Goal: Task Accomplishment & Management: Manage account settings

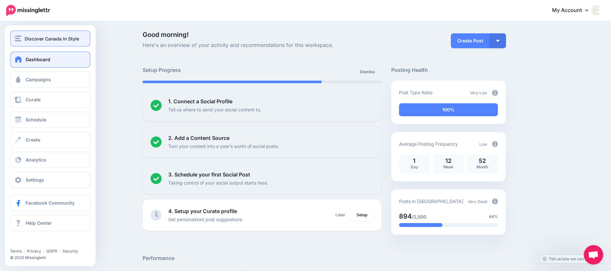
click at [20, 38] on img "button" at bounding box center [18, 39] width 6 height 6
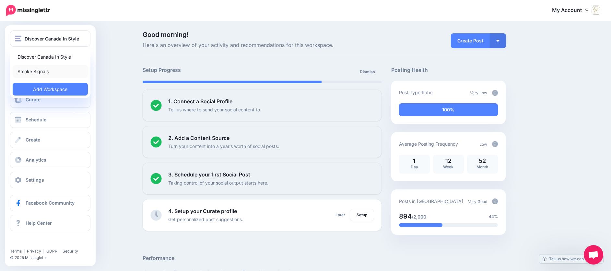
click at [21, 71] on link "Smoke Signals" at bounding box center [50, 71] width 75 height 13
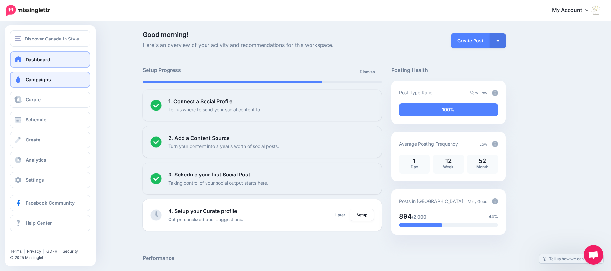
click at [31, 77] on span "Campaigns" at bounding box center [38, 80] width 25 height 6
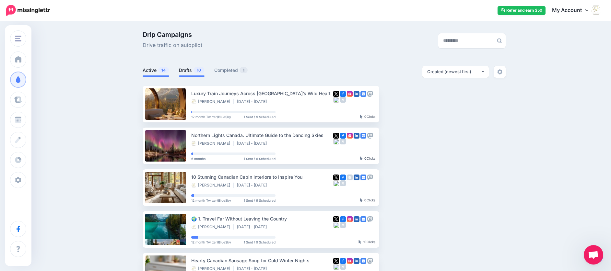
click at [188, 71] on link "Drafts 10" at bounding box center [192, 70] width 26 height 8
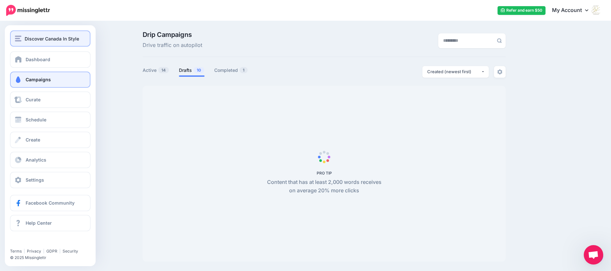
click at [22, 37] on div "Discover Canada In Style" at bounding box center [50, 38] width 71 height 7
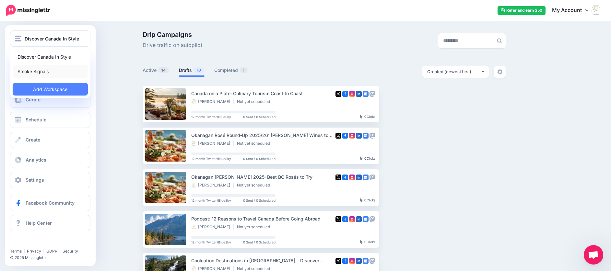
click at [32, 71] on link "Smoke Signals" at bounding box center [50, 71] width 75 height 13
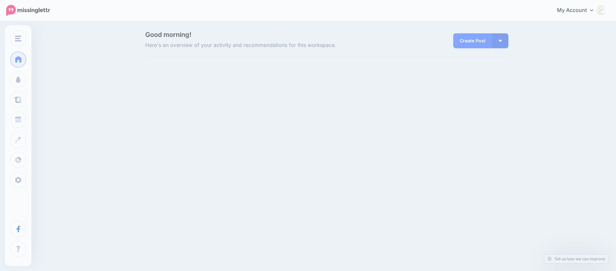
click at [40, 38] on div "Good morning! Here's an overview of your activity and recommendations for this …" at bounding box center [308, 51] width 616 height 59
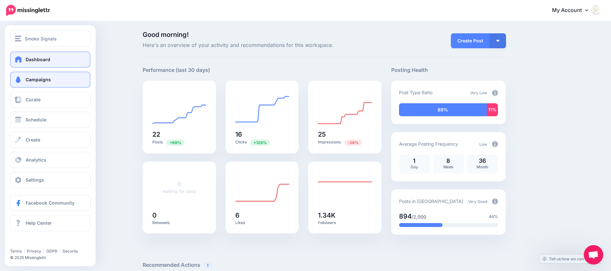
click at [30, 79] on span "Campaigns" at bounding box center [38, 80] width 25 height 6
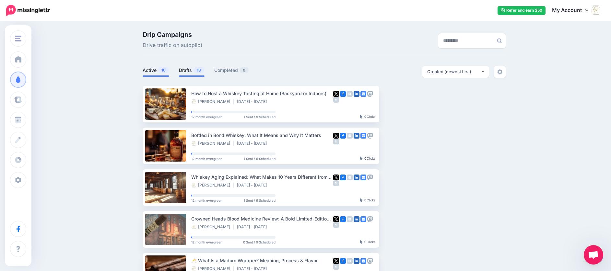
click at [189, 70] on link "Drafts 13" at bounding box center [192, 70] width 26 height 8
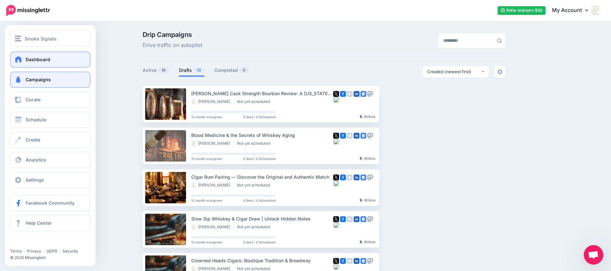
click at [18, 59] on span at bounding box center [18, 59] width 8 height 6
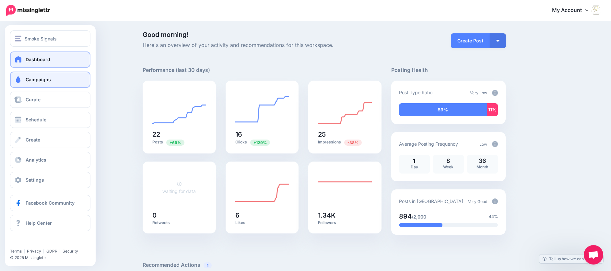
click at [37, 79] on span "Campaigns" at bounding box center [38, 80] width 25 height 6
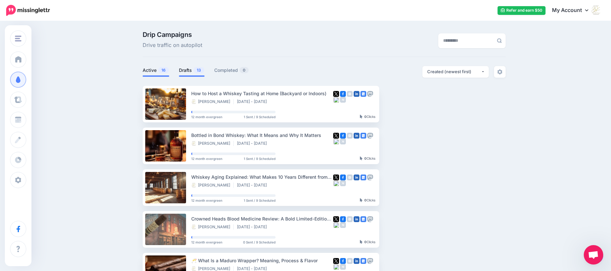
click at [187, 69] on link "Drafts 13" at bounding box center [192, 70] width 26 height 8
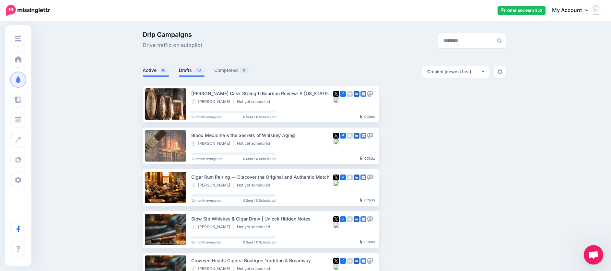
click at [154, 72] on link "Active 16" at bounding box center [156, 70] width 27 height 8
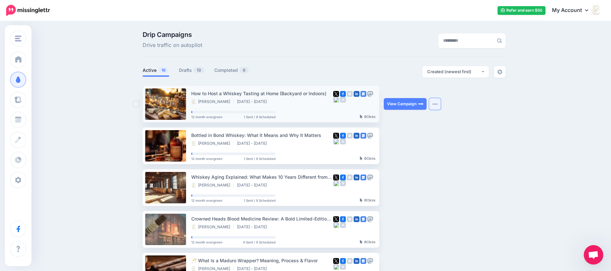
click at [438, 102] on button "button" at bounding box center [435, 104] width 12 height 12
click at [439, 105] on button "button" at bounding box center [435, 104] width 12 height 12
click at [189, 70] on link "Drafts 13" at bounding box center [192, 70] width 26 height 8
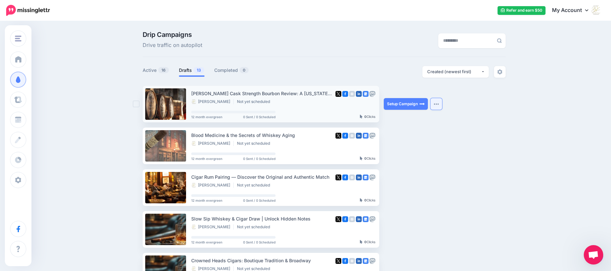
click at [436, 103] on button "button" at bounding box center [437, 104] width 12 height 12
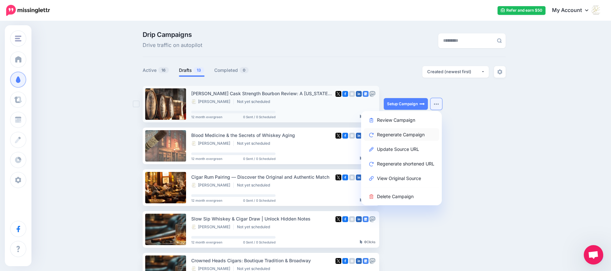
click at [411, 135] on link "Regenerate Campaign" at bounding box center [402, 134] width 76 height 13
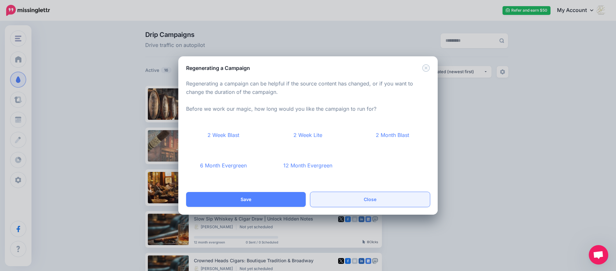
click at [364, 198] on link "Close" at bounding box center [370, 199] width 120 height 15
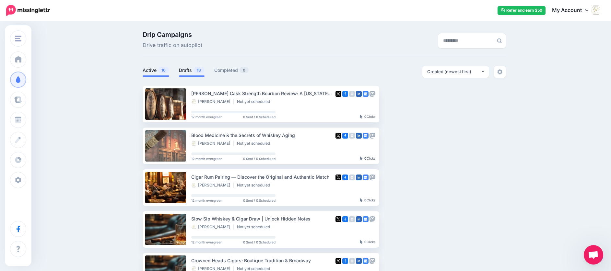
click at [147, 69] on link "Active 16" at bounding box center [156, 70] width 27 height 8
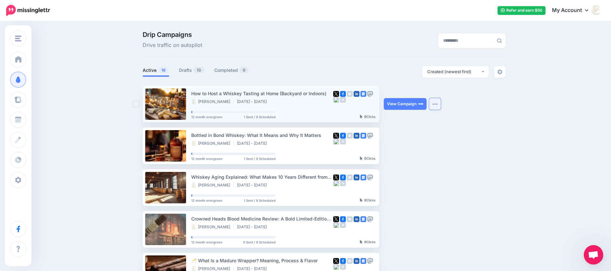
click at [436, 103] on img "button" at bounding box center [435, 104] width 5 height 2
